Goal: Transaction & Acquisition: Obtain resource

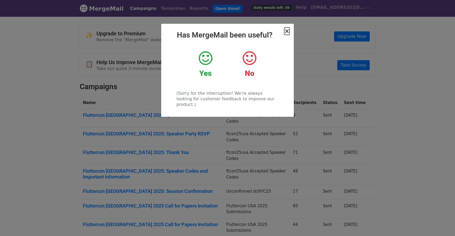
click at [289, 30] on span "×" at bounding box center [286, 30] width 5 height 7
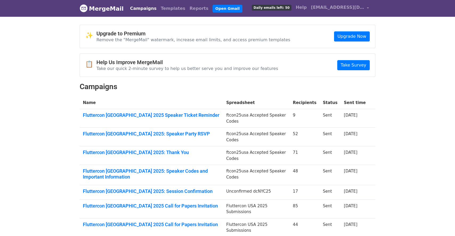
click at [286, 10] on span "Daily emails left: 50" at bounding box center [272, 8] width 40 height 6
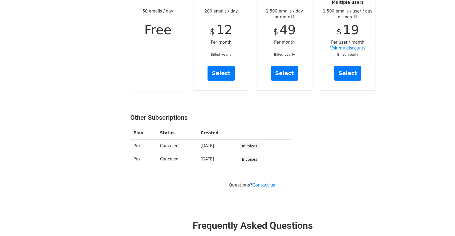
scroll to position [99, 0]
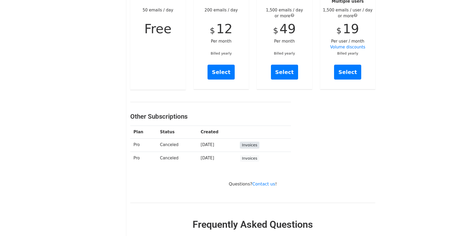
click at [256, 142] on link "Invoices" at bounding box center [249, 145] width 19 height 7
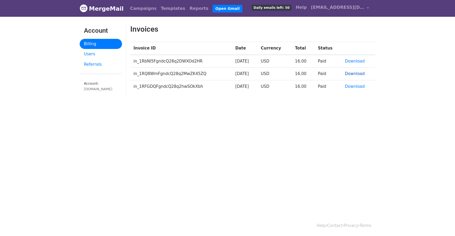
click at [357, 73] on link "Download" at bounding box center [355, 73] width 20 height 5
click at [341, 61] on td "Paid" at bounding box center [328, 61] width 27 height 13
click at [351, 61] on link "Download" at bounding box center [355, 61] width 20 height 5
click at [363, 7] on span "[EMAIL_ADDRESS][DOMAIN_NAME]" at bounding box center [337, 7] width 53 height 6
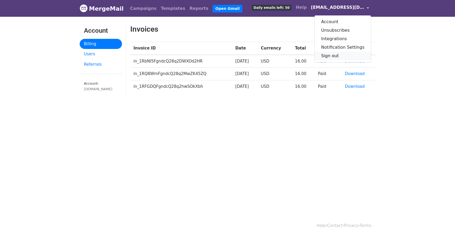
click at [331, 56] on link "Sign out" at bounding box center [343, 56] width 56 height 9
